Goal: Task Accomplishment & Management: Use online tool/utility

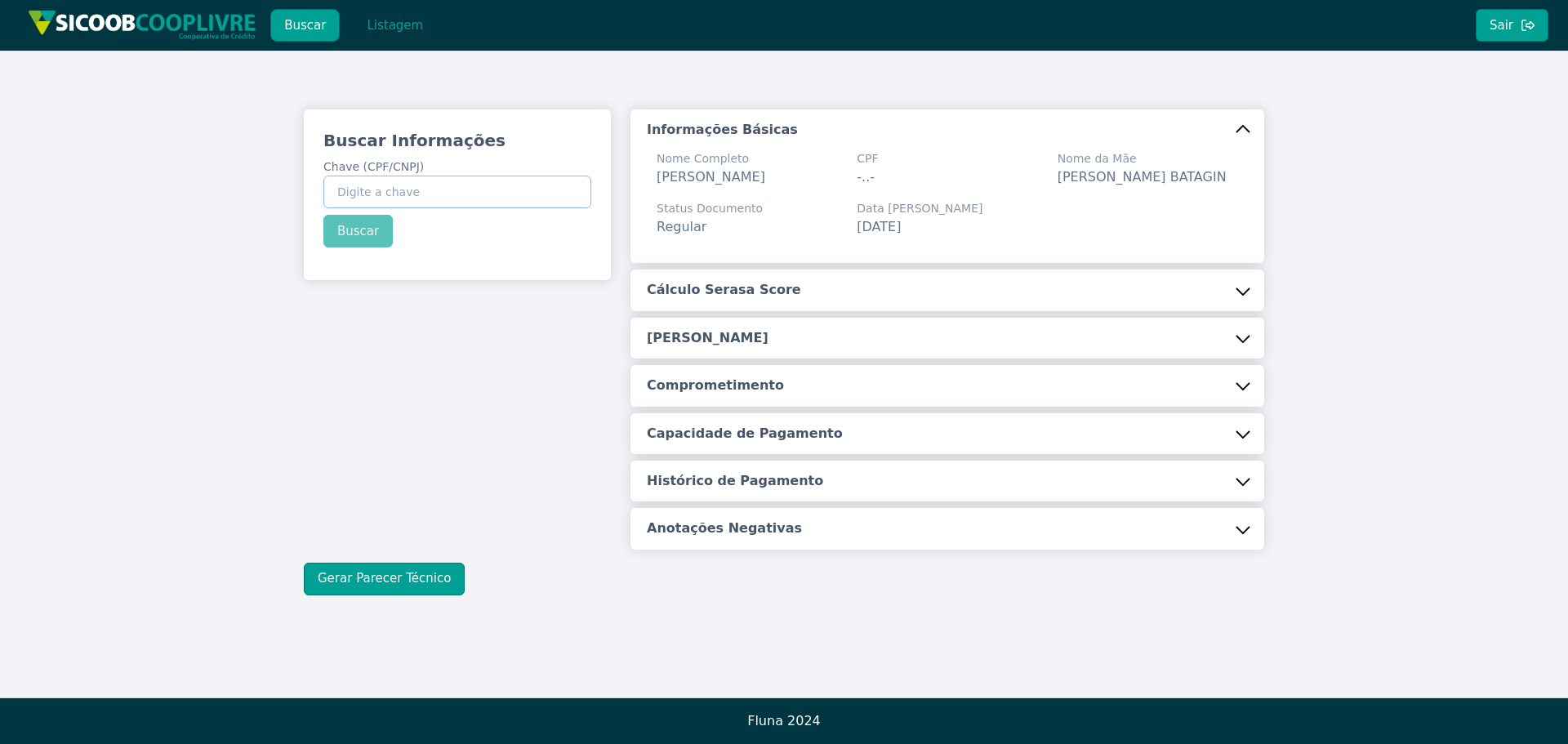
drag, startPoint x: 0, startPoint y: 0, endPoint x: 459, endPoint y: 186, distance: 495.3
click at [459, 186] on input "Chave (CPF/CNPJ)" at bounding box center [457, 192] width 268 height 33
paste input "317.430.698-12"
type input "317.430.698-12"
click at [356, 231] on button "Buscar" at bounding box center [358, 231] width 69 height 33
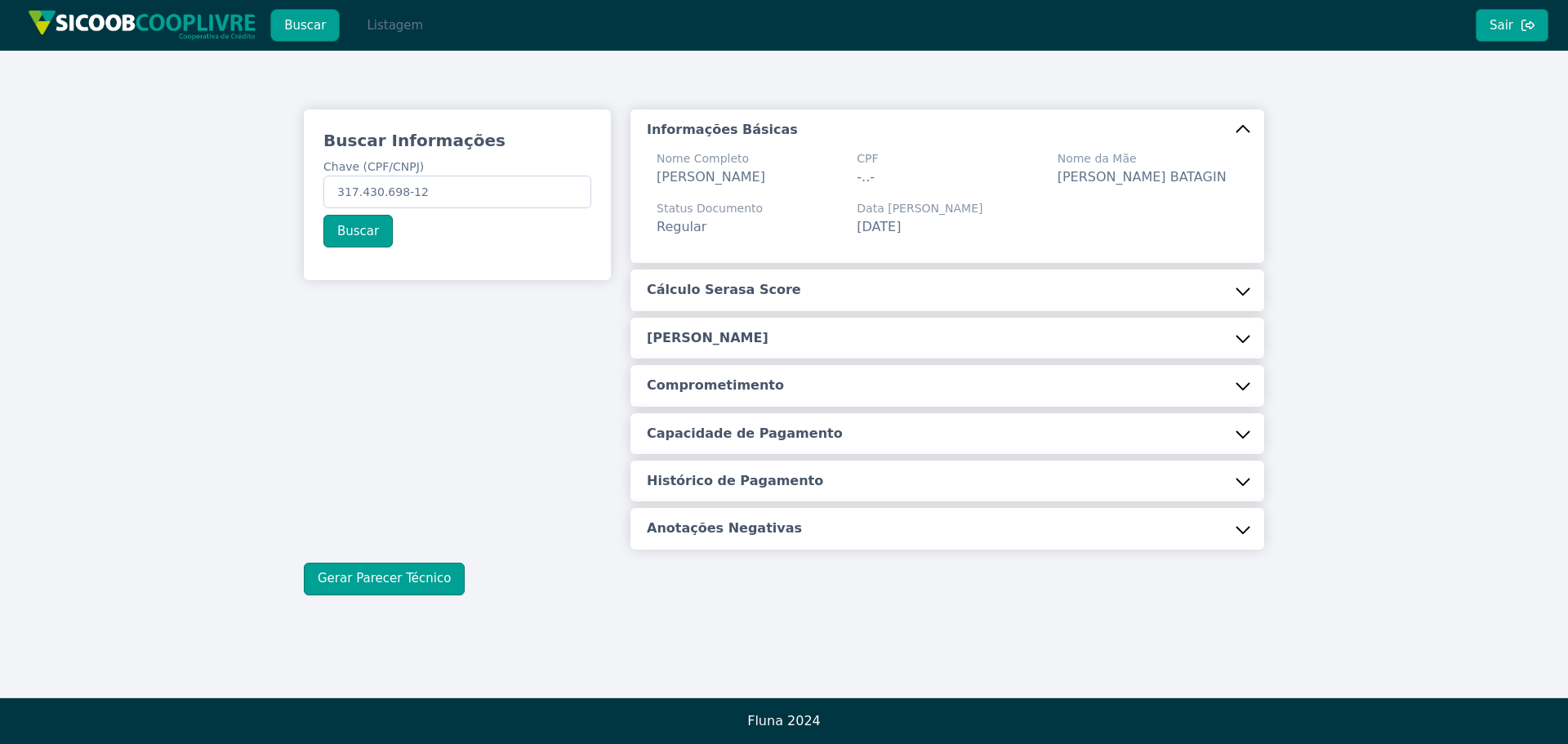
click at [372, 21] on button "Listagem" at bounding box center [395, 25] width 84 height 33
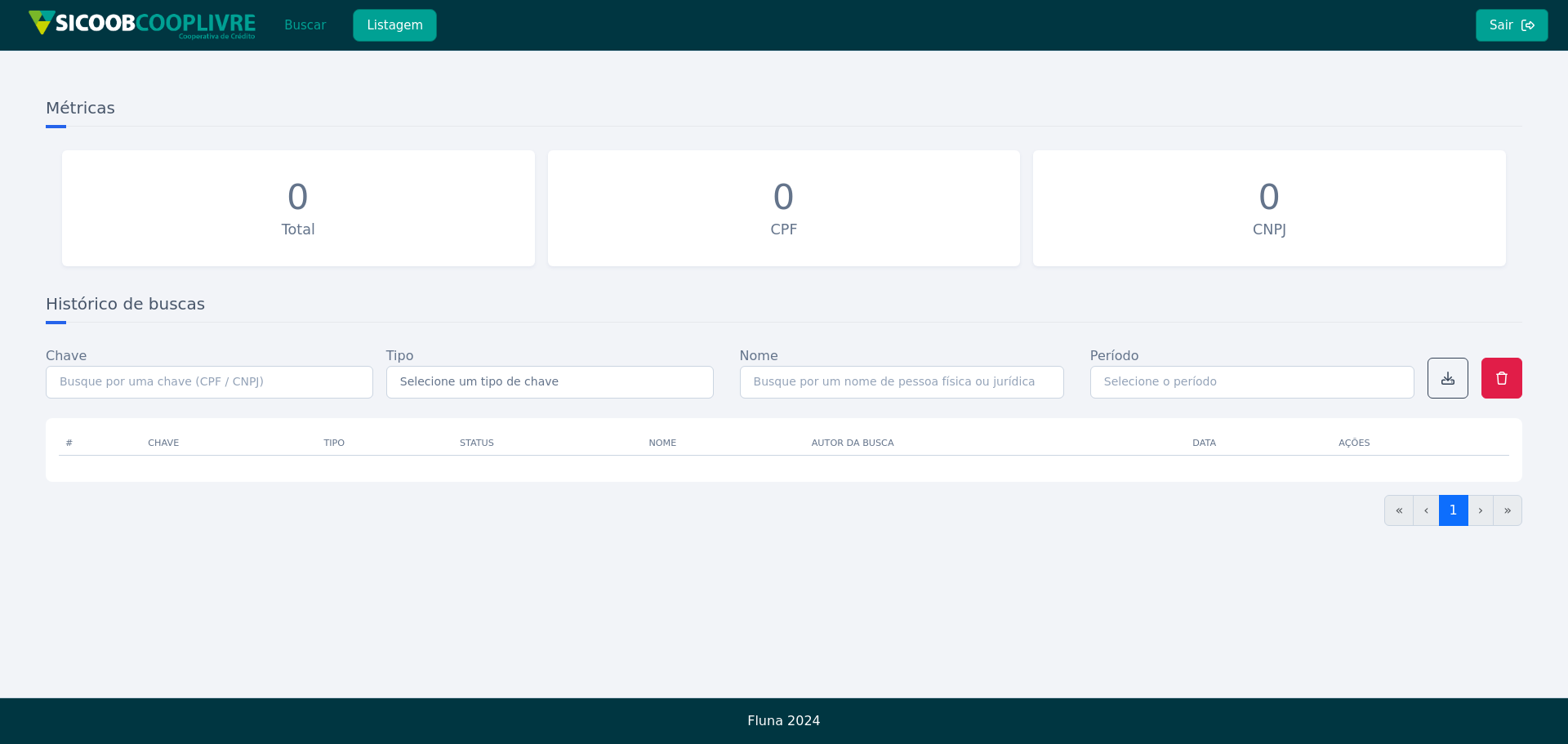
click at [389, 11] on button "Listagem" at bounding box center [395, 25] width 84 height 33
click at [387, 23] on button "Listagem" at bounding box center [395, 25] width 84 height 33
click at [292, 15] on button "Buscar" at bounding box center [305, 25] width 69 height 33
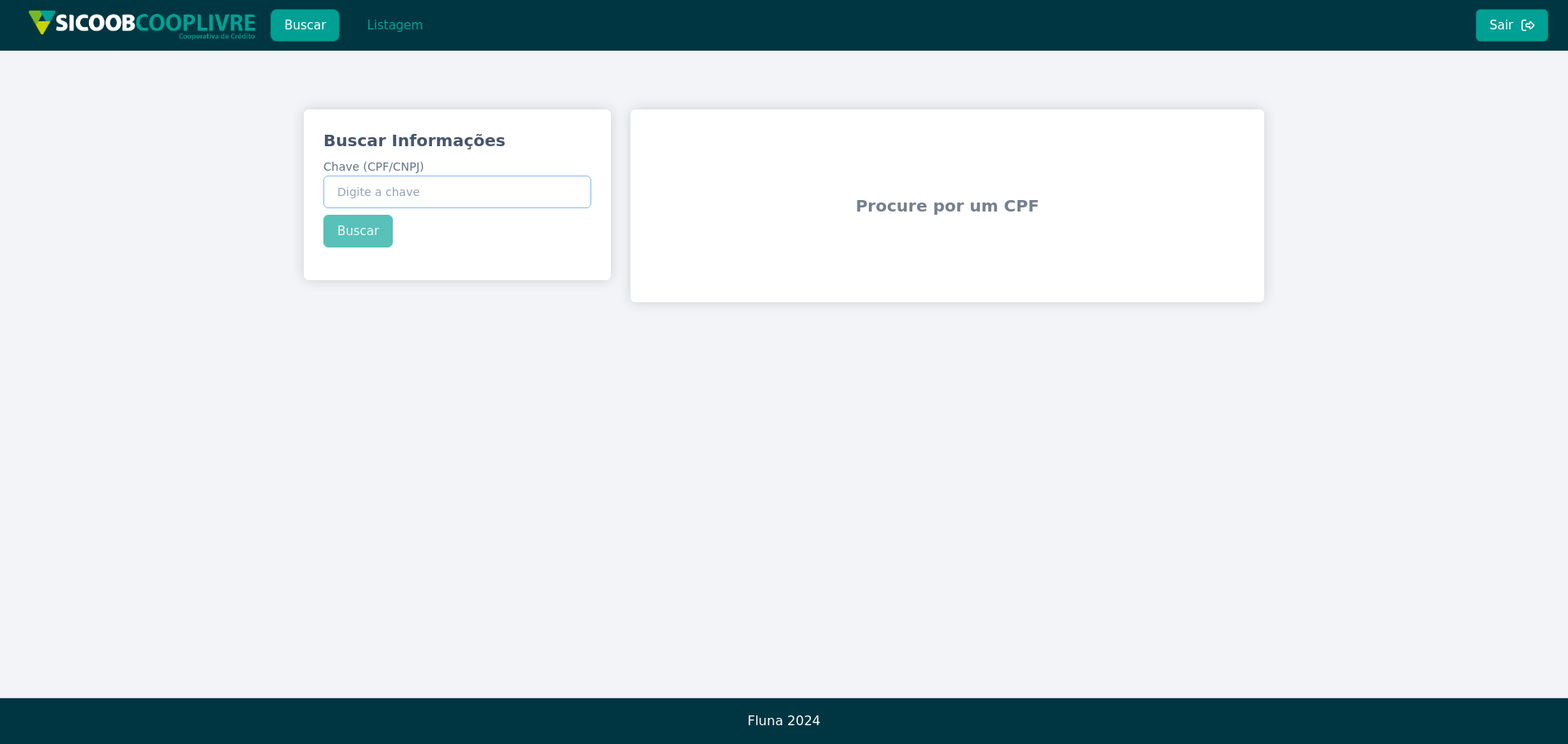
click at [340, 185] on input "Chave (CPF/CNPJ)" at bounding box center [457, 192] width 268 height 33
paste input "317.430.698-12"
type input "317.430.698-12"
click at [363, 232] on button "Buscar" at bounding box center [358, 231] width 69 height 33
click at [1501, 24] on button "Sair" at bounding box center [1512, 25] width 73 height 33
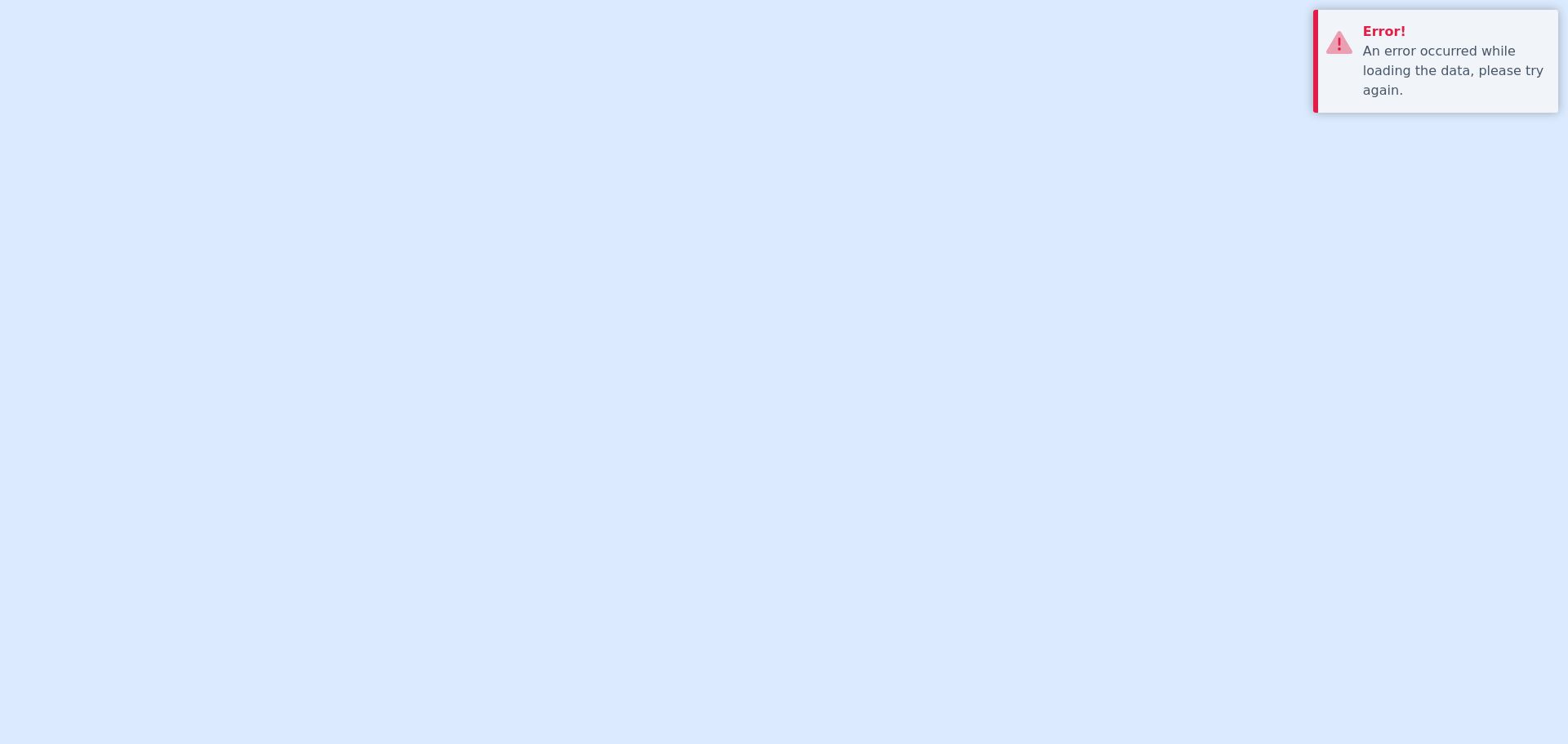
type input "[PERSON_NAME][EMAIL_ADDRESS][PERSON_NAME][DOMAIN_NAME]"
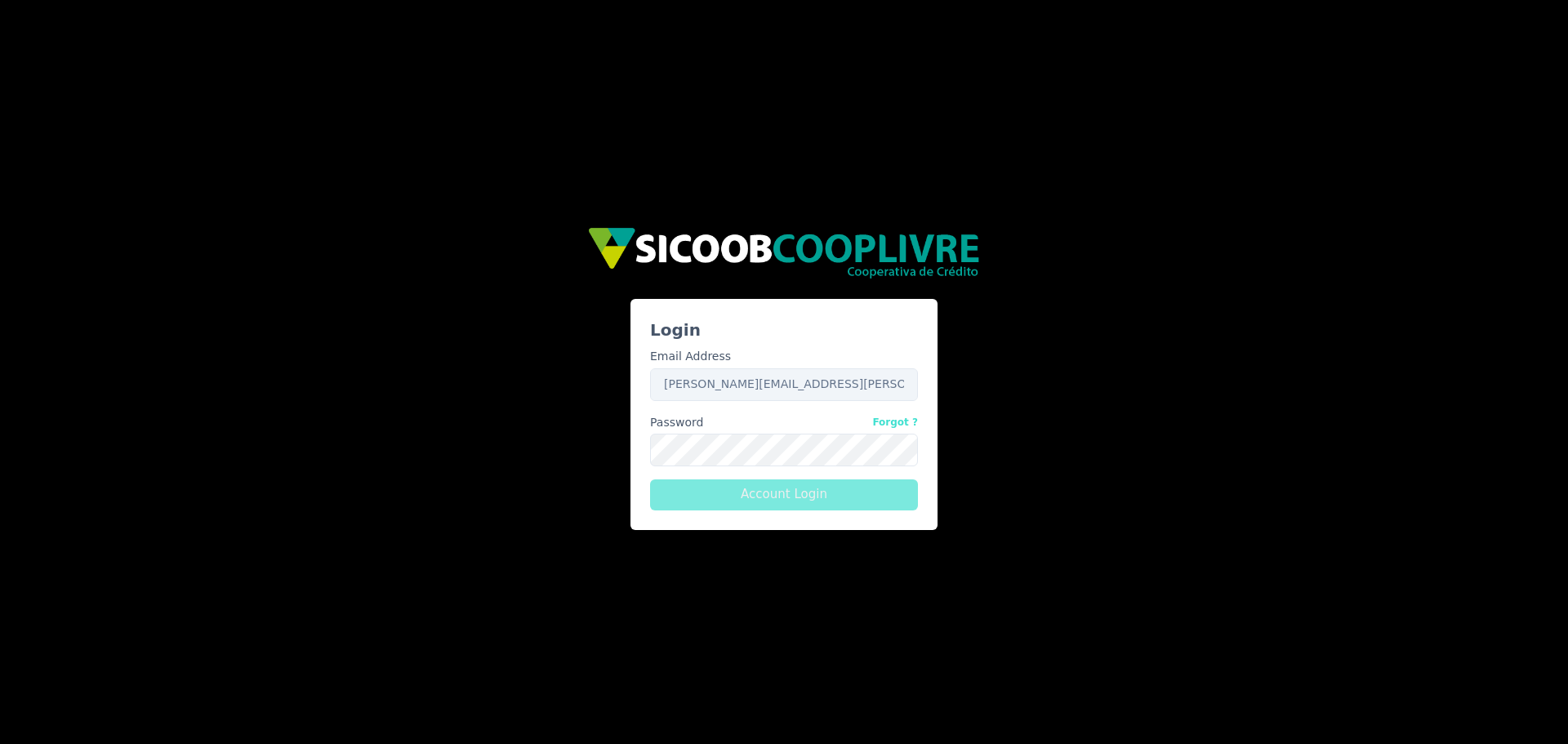
click at [774, 492] on button "Account Login" at bounding box center [784, 494] width 268 height 31
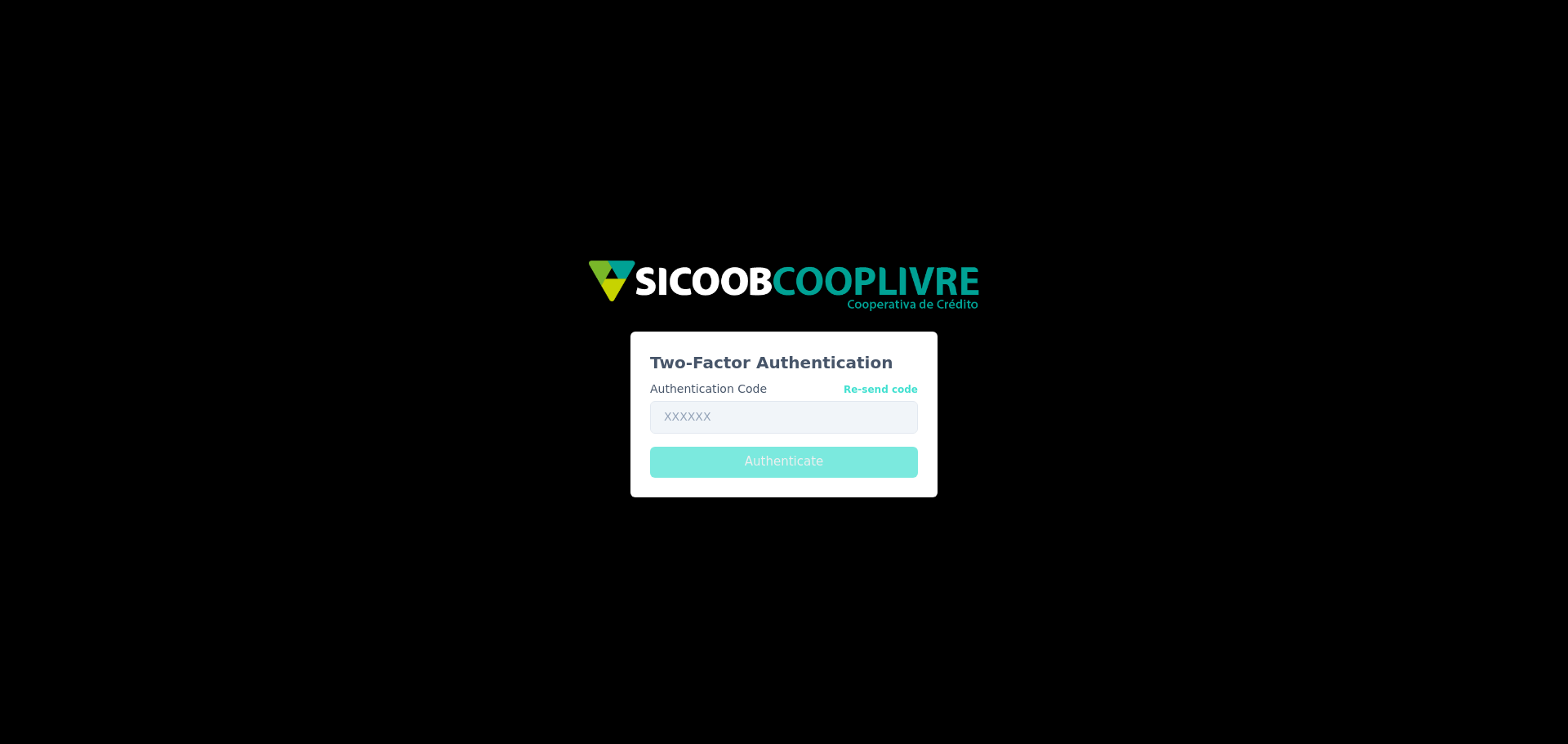
click at [790, 464] on button "Authenticate" at bounding box center [784, 462] width 268 height 31
click at [1317, 185] on div "Two-Factor Authentication Authentication Code Re-send code Authenticate" at bounding box center [784, 372] width 1568 height 744
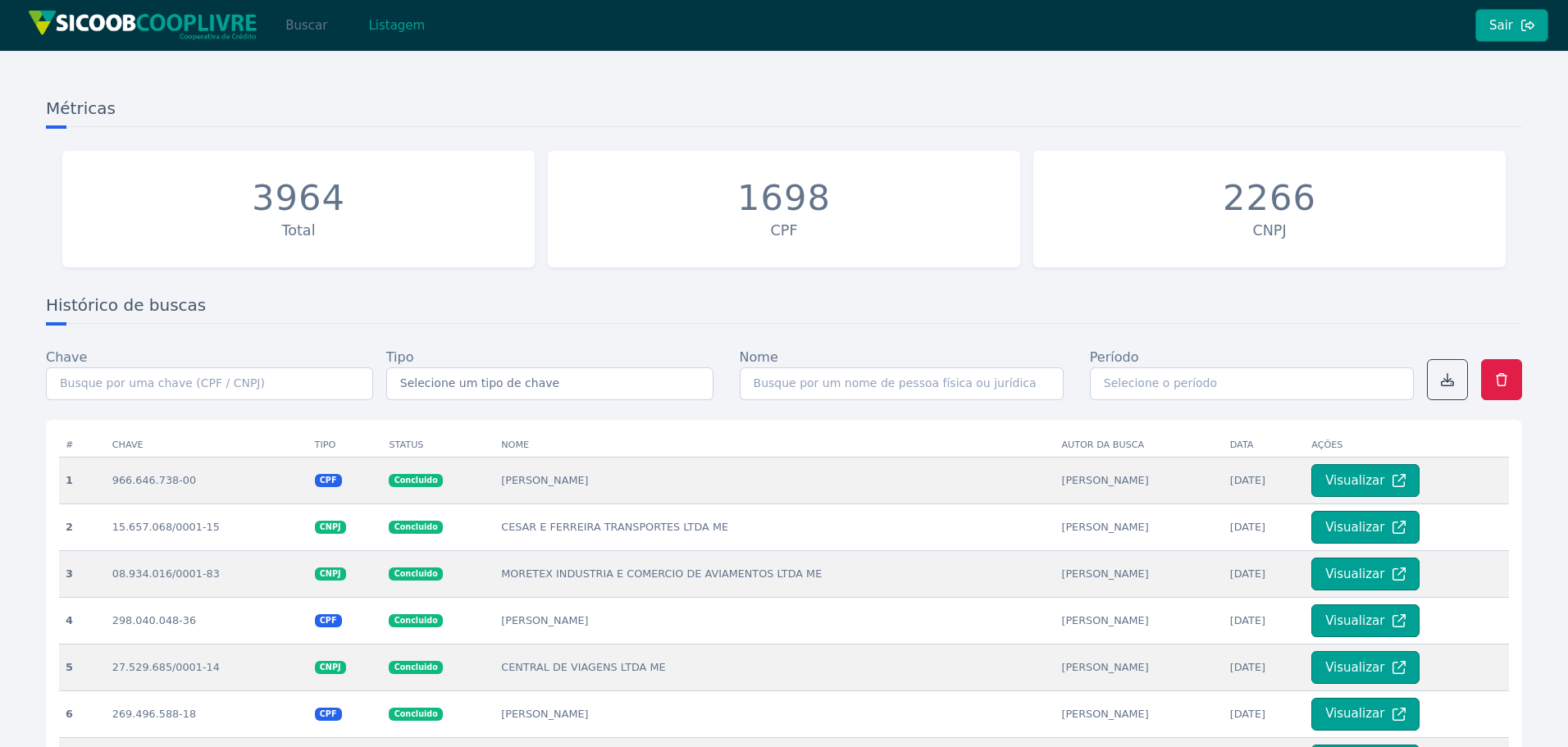
click at [313, 23] on button "Buscar" at bounding box center [306, 25] width 69 height 33
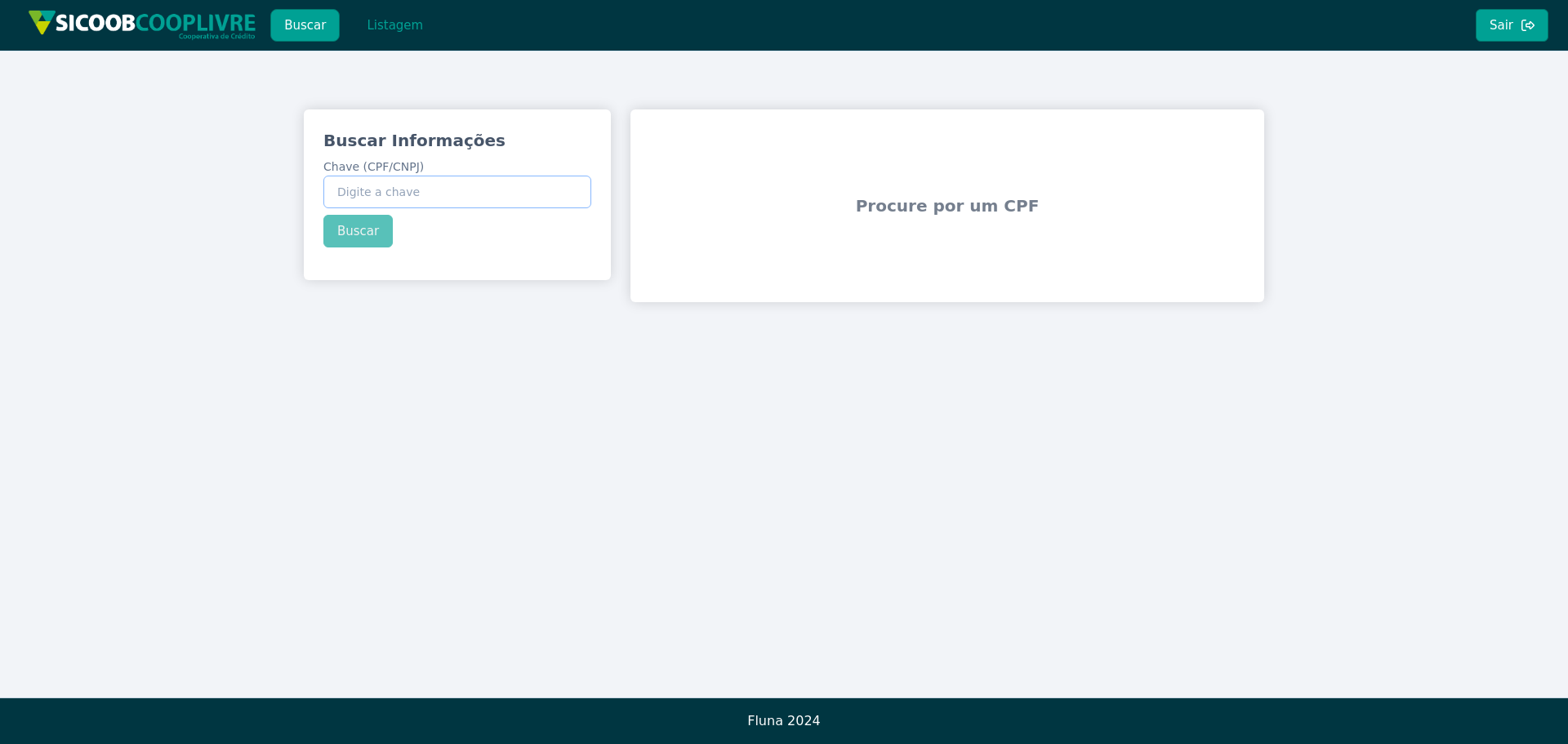
click at [370, 186] on input "Chave (CPF/CNPJ)" at bounding box center [457, 192] width 268 height 33
paste input "317.430.698-12"
type input "317.430.698-12"
click at [353, 223] on button "Buscar" at bounding box center [358, 231] width 69 height 33
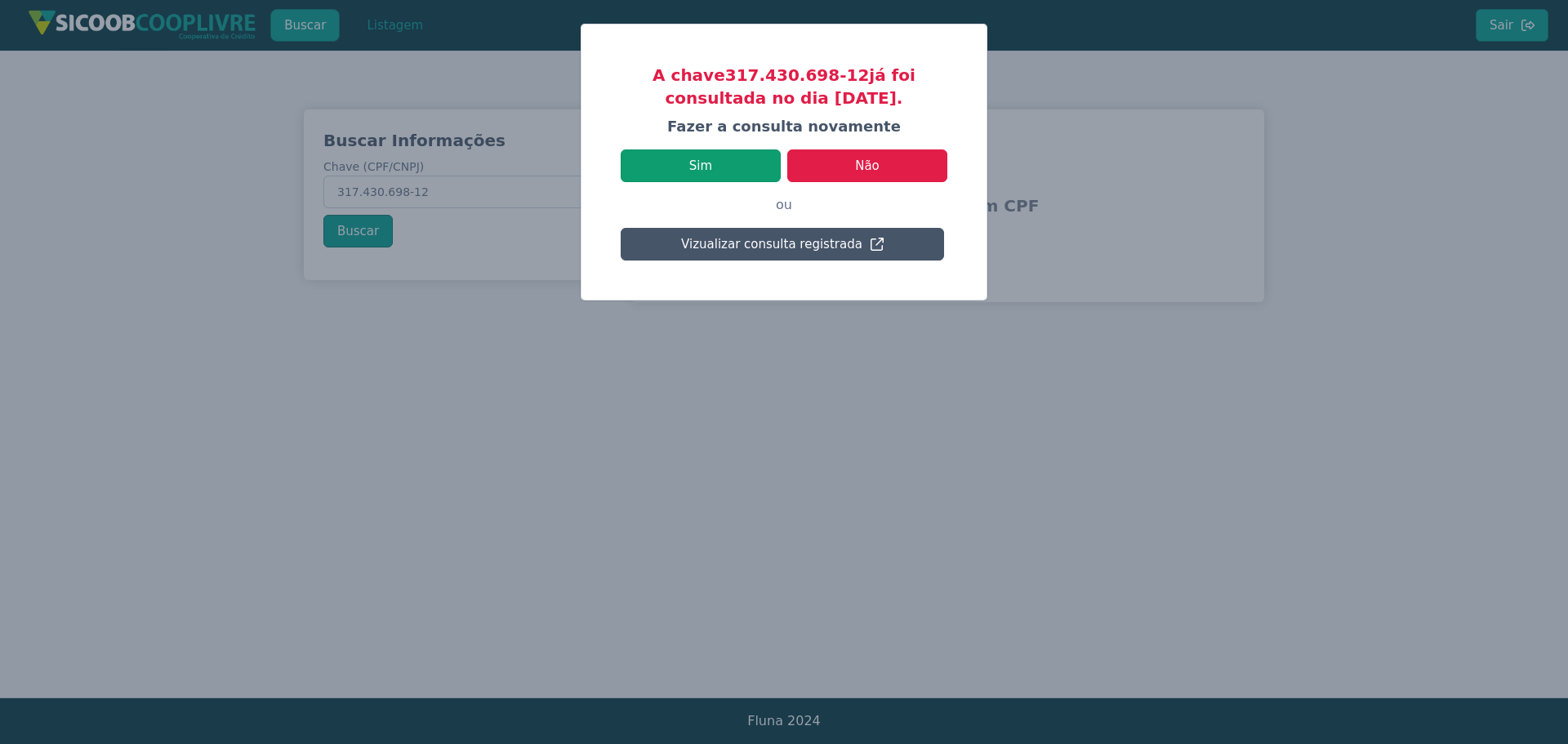
click at [706, 156] on button "Sim" at bounding box center [700, 165] width 160 height 33
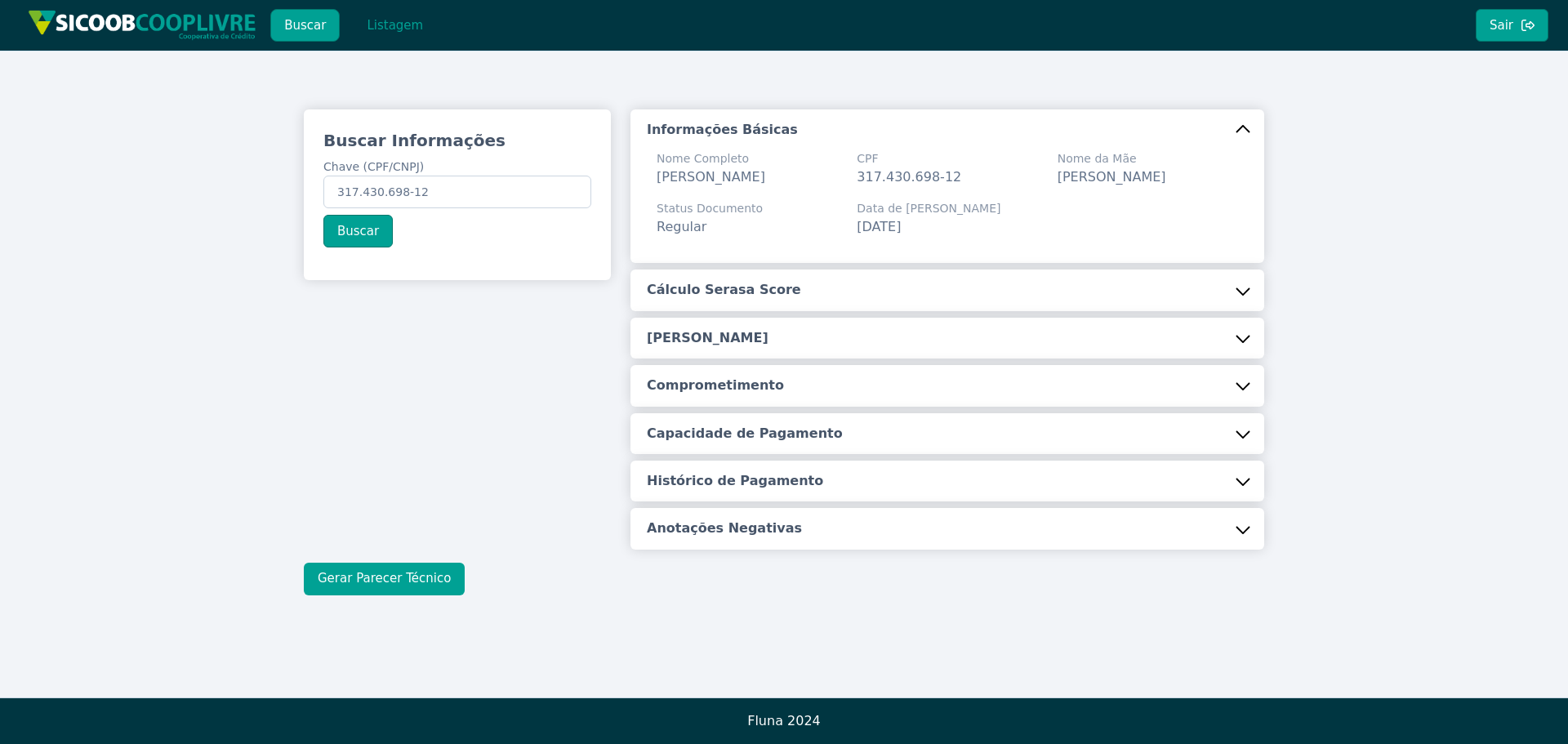
click at [379, 590] on button "Gerar Parecer Técnico" at bounding box center [384, 579] width 161 height 33
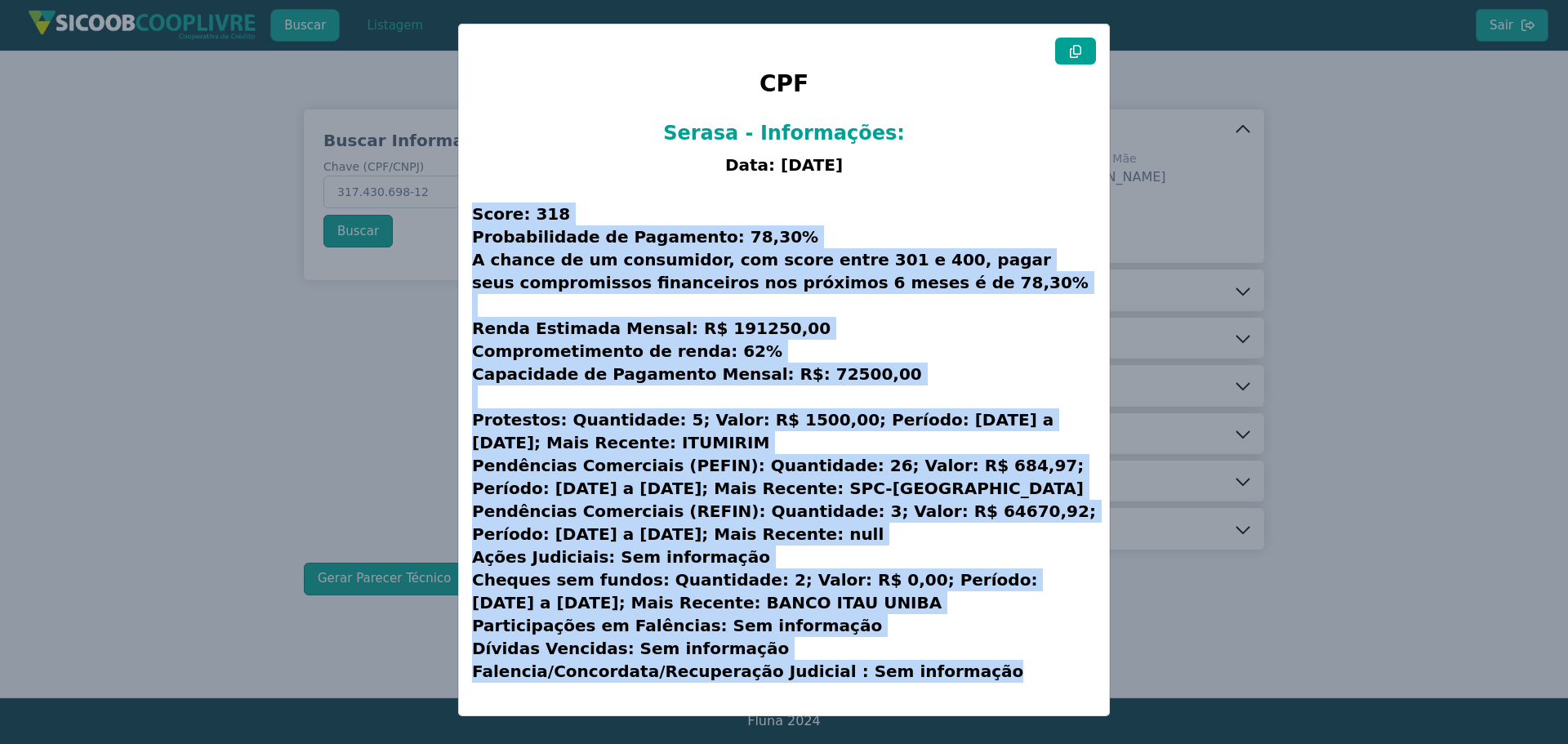
drag, startPoint x: 473, startPoint y: 213, endPoint x: 1024, endPoint y: 705, distance: 738.7
click at [1024, 705] on div "CPF Serasa - Informações: Data: 20/08/2025 Score: 318 Probabilidade de Pagament…" at bounding box center [784, 369] width 650 height 691
copy h3 "Score: 318 Probabilidade de Pagamento: 78,30% A chance de um consumidor, com sc…"
click at [371, 416] on modal-container "CPF Serasa - Informações: Data: 20/08/2025 Score: 318 Probabilidade de Pagament…" at bounding box center [784, 372] width 1568 height 744
